Goal: Information Seeking & Learning: Learn about a topic

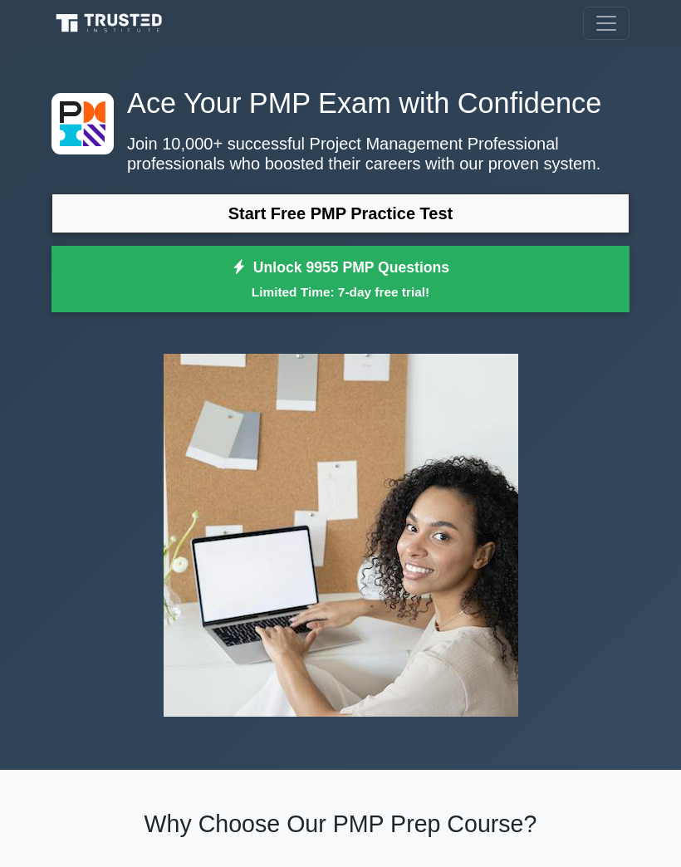
click at [464, 233] on link "Start Free PMP Practice Test" at bounding box center [340, 214] width 578 height 40
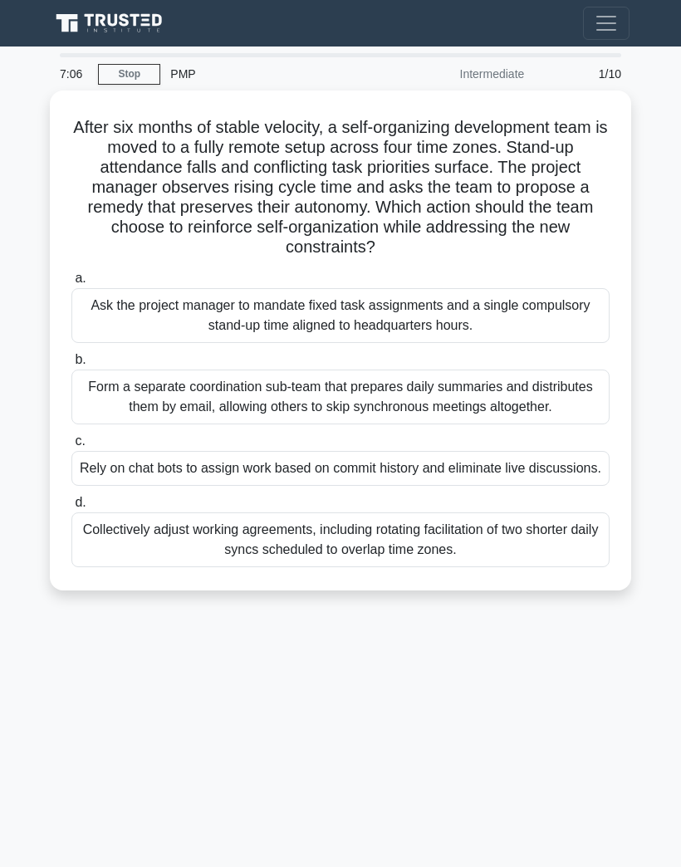
click at [126, 76] on link "Stop" at bounding box center [129, 74] width 62 height 21
click at [467, 343] on div "Ask the project manager to mandate fixed task assignments and a single compulso…" at bounding box center [340, 315] width 538 height 55
click at [71, 284] on input "a. Ask the project manager to mandate fixed task assignments and a single compu…" at bounding box center [71, 278] width 0 height 11
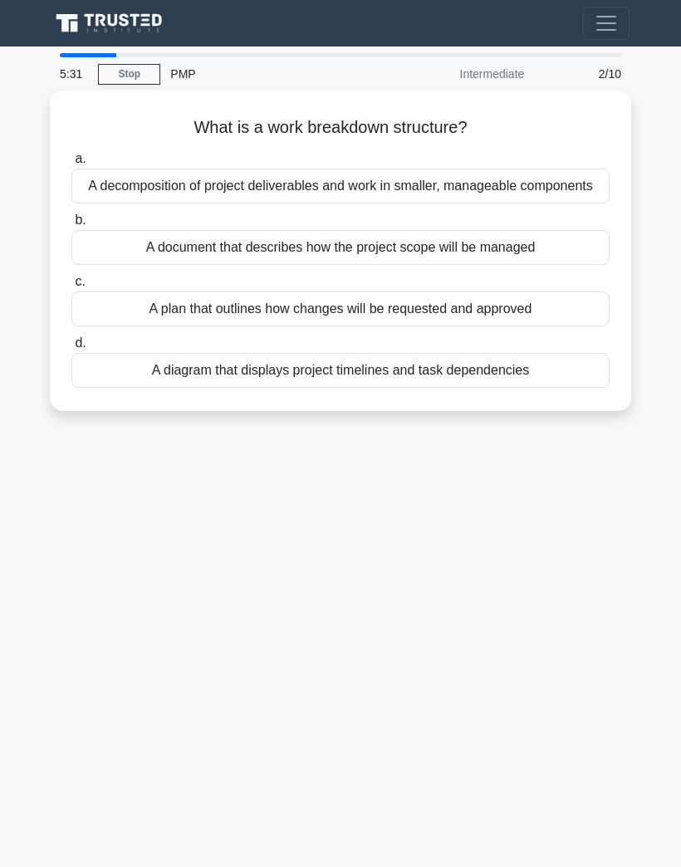
click at [572, 187] on div "A decomposition of project deliverables and work in smaller, manageable compone…" at bounding box center [340, 186] width 538 height 35
click at [71, 164] on input "a. A decomposition of project deliverables and work in smaller, manageable comp…" at bounding box center [71, 159] width 0 height 11
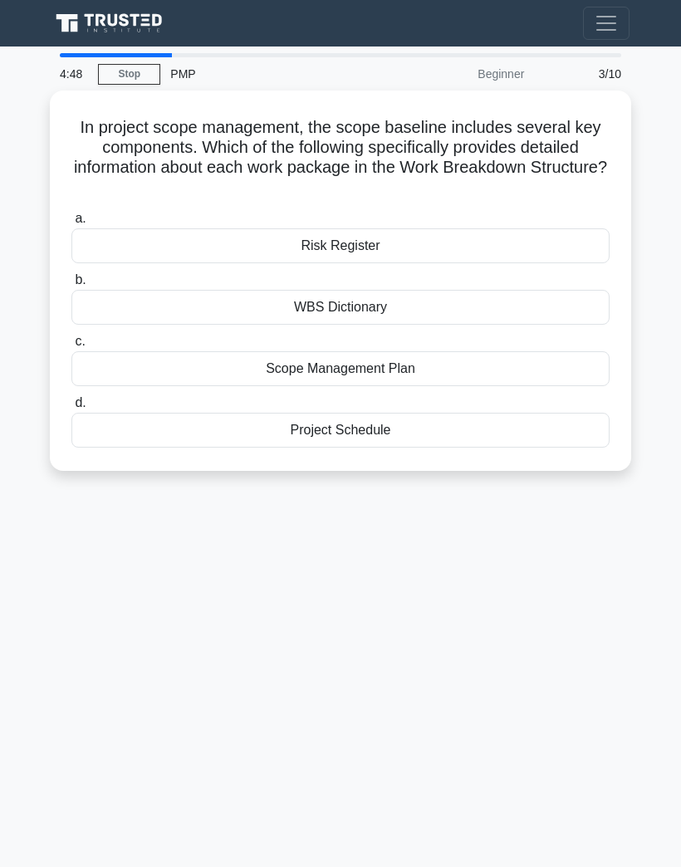
click at [434, 367] on div "Scope Management Plan" at bounding box center [340, 368] width 538 height 35
click at [71, 347] on input "c. Scope Management Plan" at bounding box center [71, 341] width 0 height 11
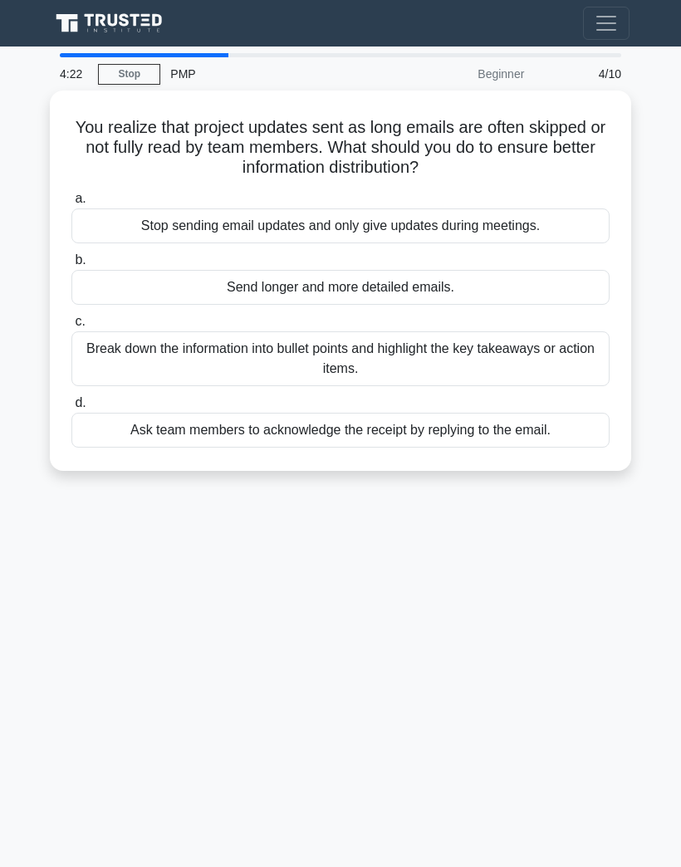
click at [537, 342] on div "Break down the information into bullet points and highlight the key takeaways o…" at bounding box center [340, 358] width 538 height 55
click at [71, 327] on input "c. Break down the information into bullet points and highlight the key takeaway…" at bounding box center [71, 321] width 0 height 11
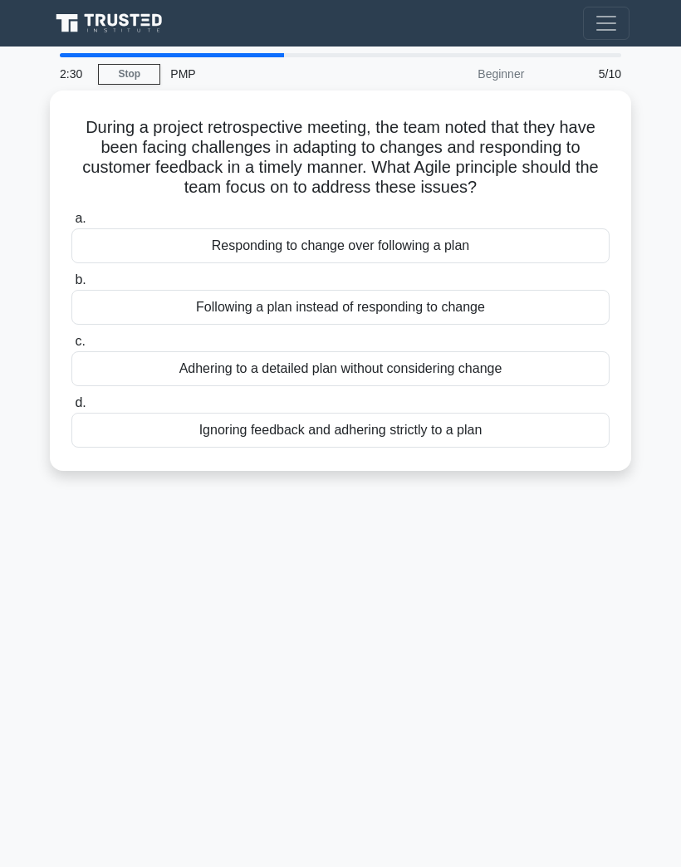
click at [484, 259] on div "Responding to change over following a plan" at bounding box center [340, 245] width 538 height 35
click at [71, 224] on input "a. Responding to change over following a plan" at bounding box center [71, 218] width 0 height 11
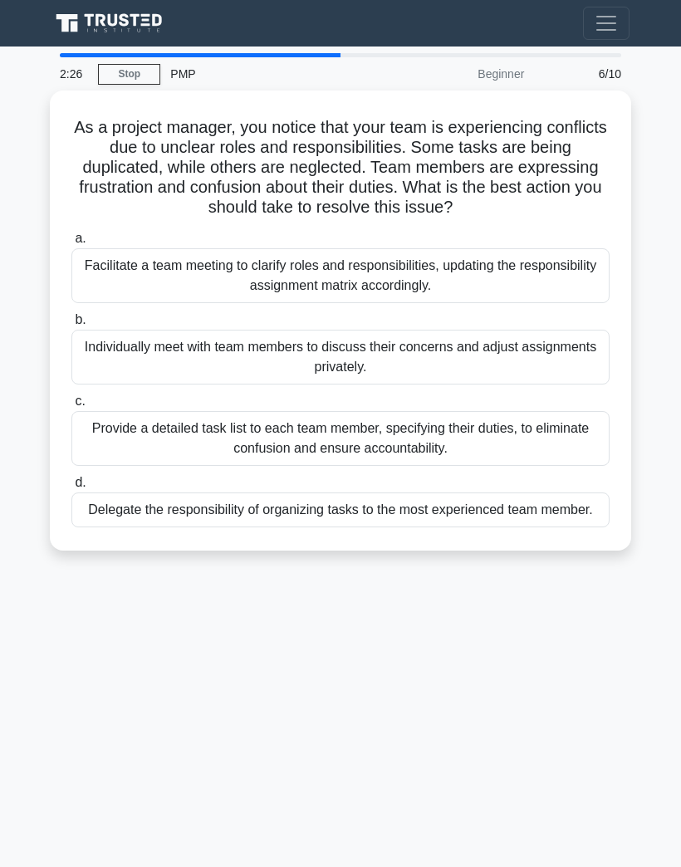
click at [512, 117] on h5 "As a project manager, you notice that your team is experiencing conflicts due t…" at bounding box center [340, 167] width 541 height 101
click at [130, 66] on link "Stop" at bounding box center [129, 74] width 62 height 21
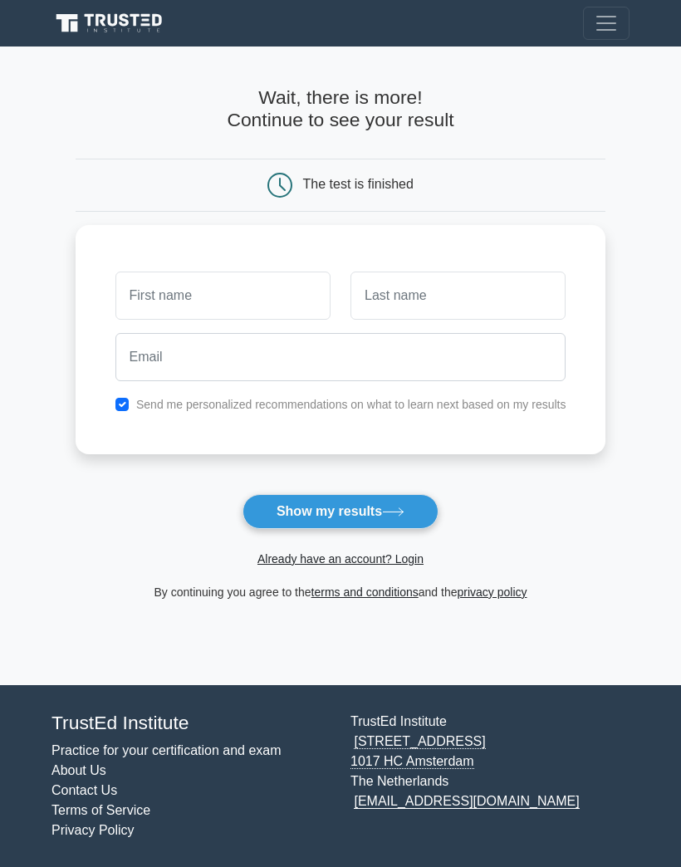
click at [370, 189] on div "The test is finished" at bounding box center [358, 184] width 110 height 14
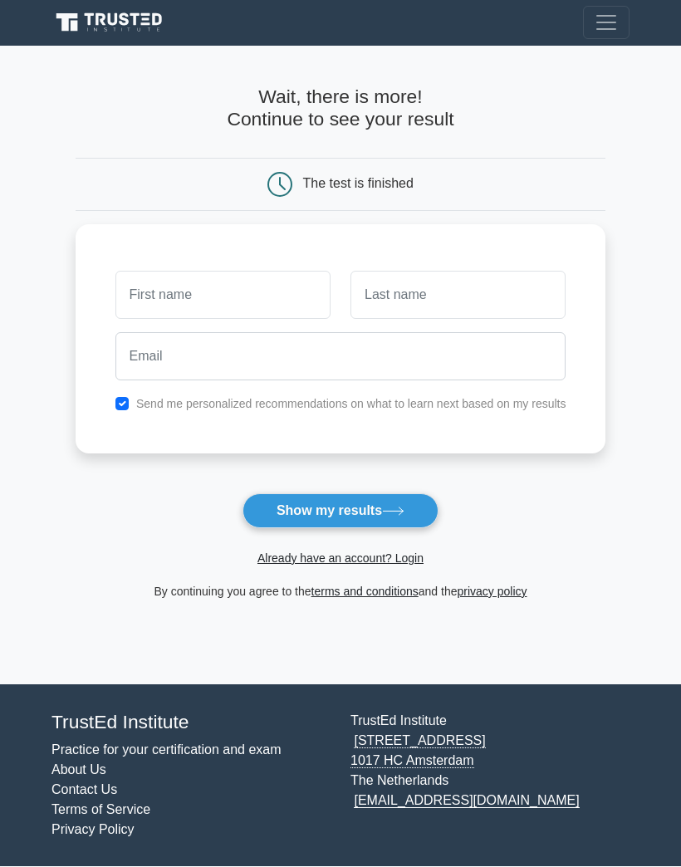
scroll to position [72, 0]
